Goal: Transaction & Acquisition: Purchase product/service

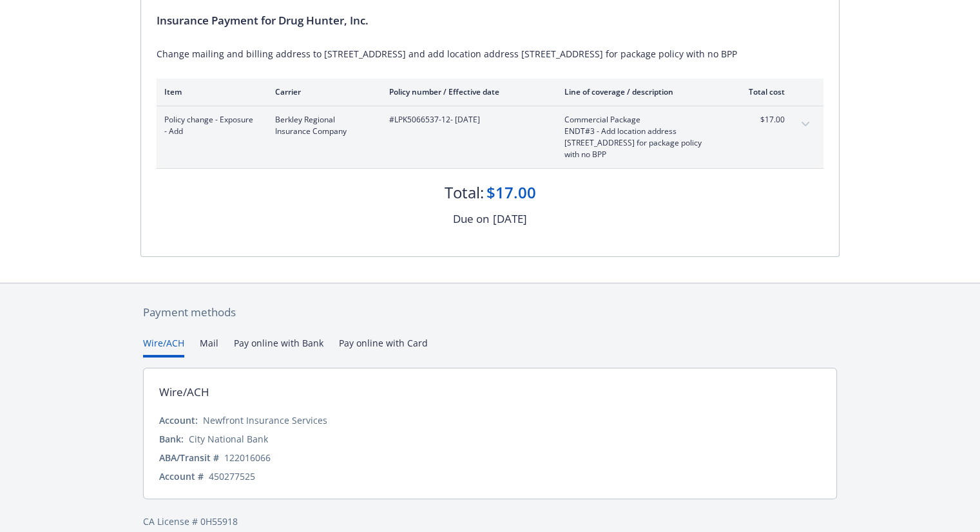
scroll to position [154, 0]
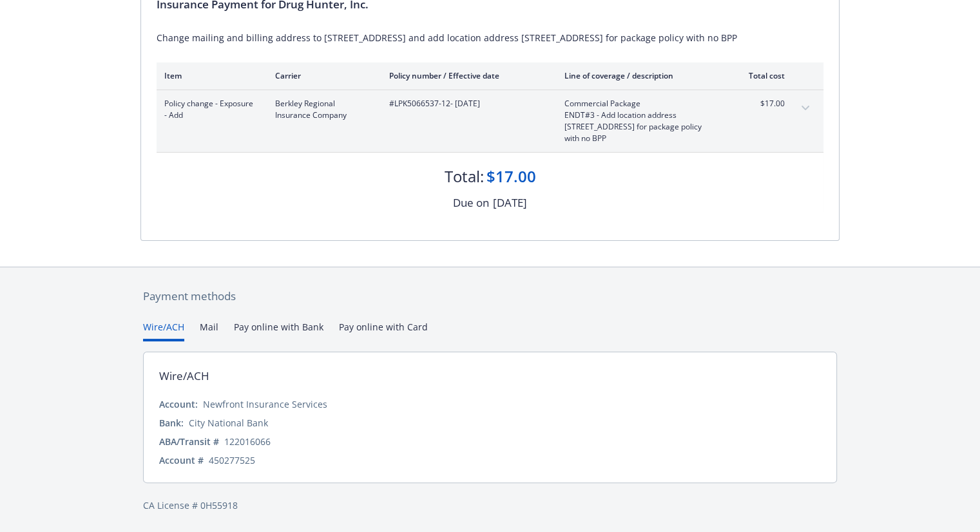
click at [361, 322] on div "Payment methods Wire/ACH Mail Pay online with Bank Pay online with Card Wire/AC…" at bounding box center [489, 400] width 699 height 266
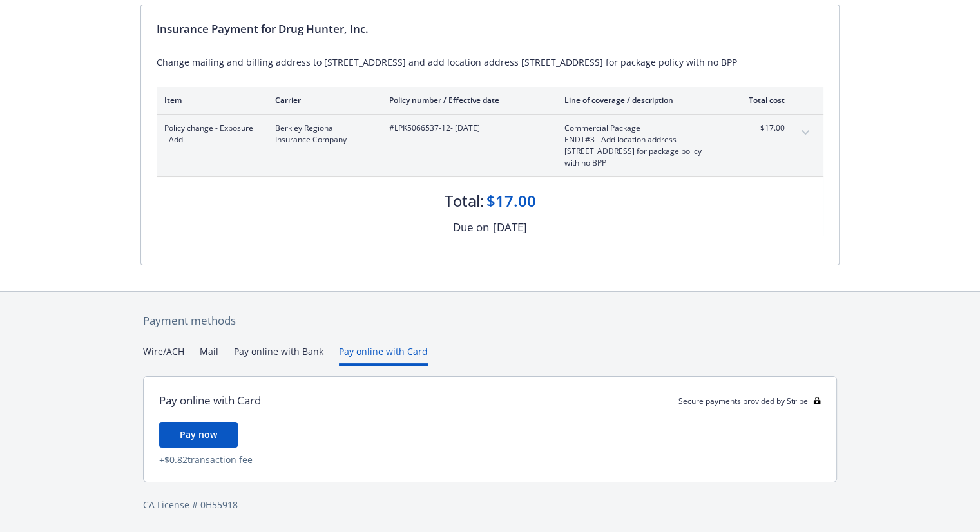
scroll to position [129, 0]
click at [160, 352] on button "Wire/ACH" at bounding box center [163, 355] width 41 height 21
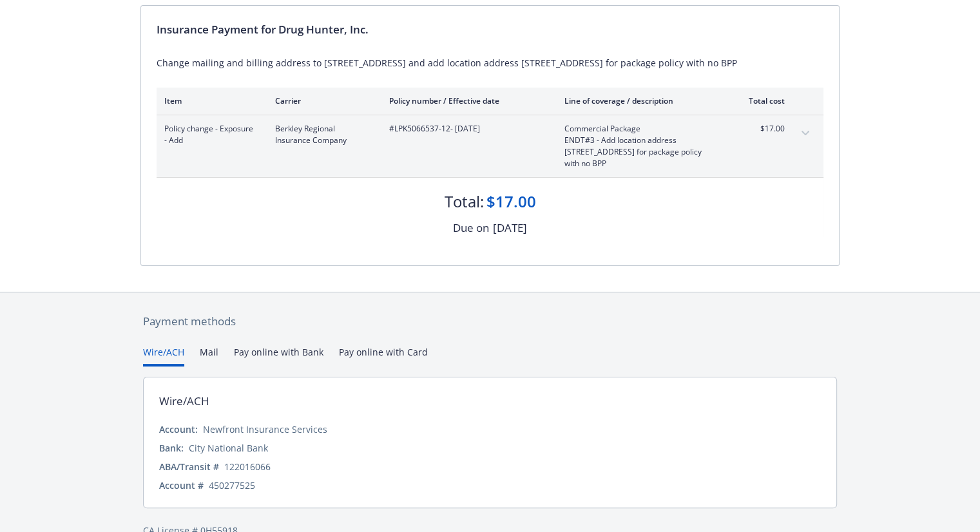
scroll to position [154, 0]
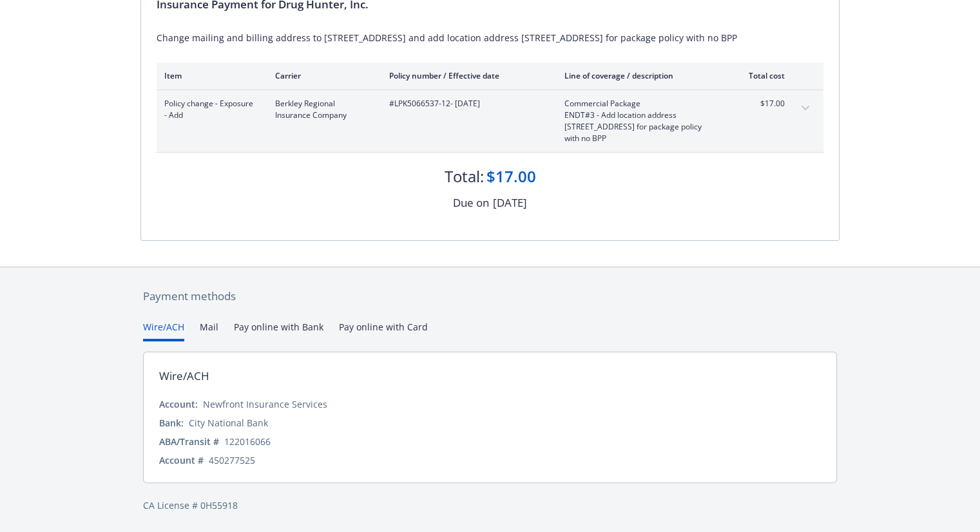
click at [272, 328] on button "Pay online with Bank" at bounding box center [279, 330] width 90 height 21
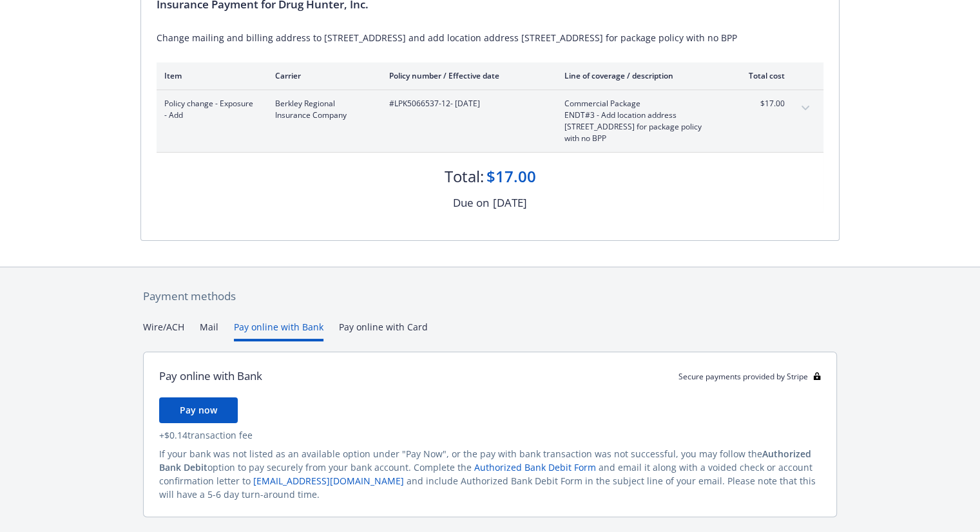
click at [393, 325] on div "Payment methods Wire/ACH Mail Pay online with Bank Pay online with Card Pay onl…" at bounding box center [489, 417] width 699 height 300
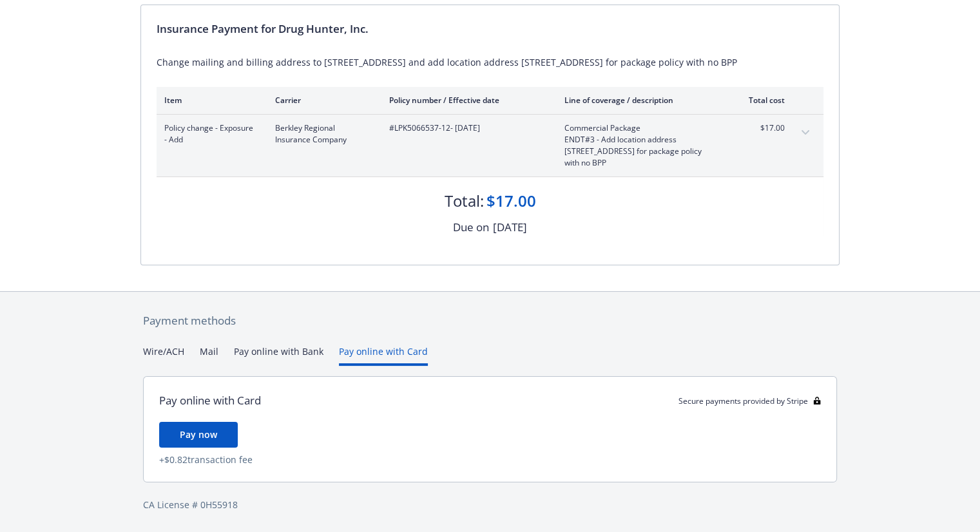
scroll to position [129, 0]
click at [194, 436] on span "Pay now" at bounding box center [198, 435] width 37 height 12
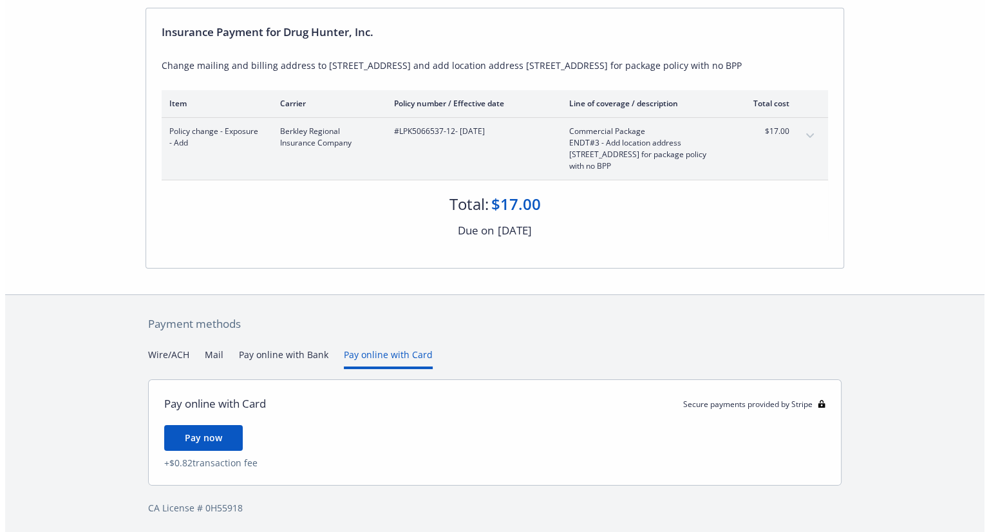
scroll to position [0, 0]
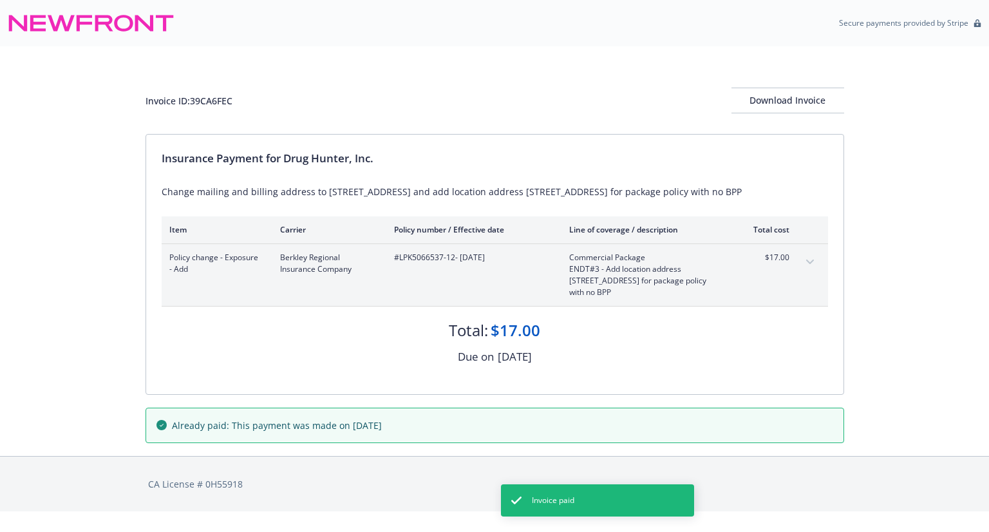
click at [828, 362] on div "Due on [DATE]" at bounding box center [495, 356] width 667 height 17
